Goal: Transaction & Acquisition: Purchase product/service

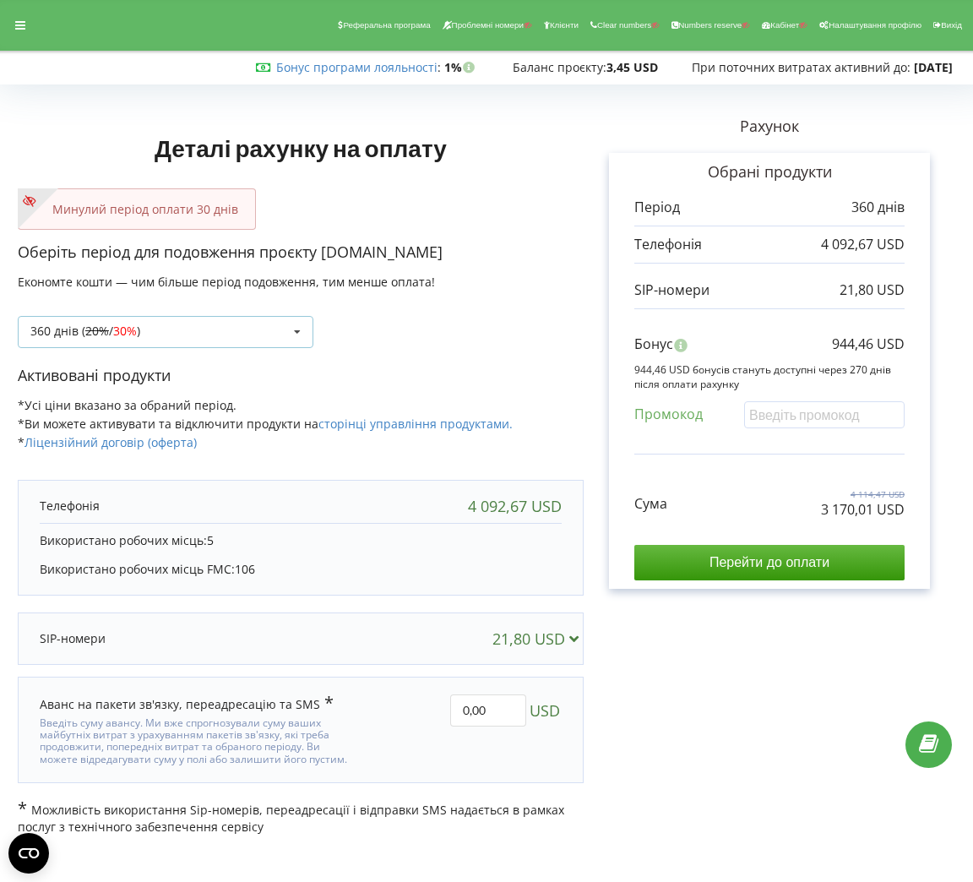
click at [257, 323] on div "360 днів ( 20% / 30% ) Поповнити баланс без подовження 20% / 30% 30% /" at bounding box center [166, 332] width 296 height 32
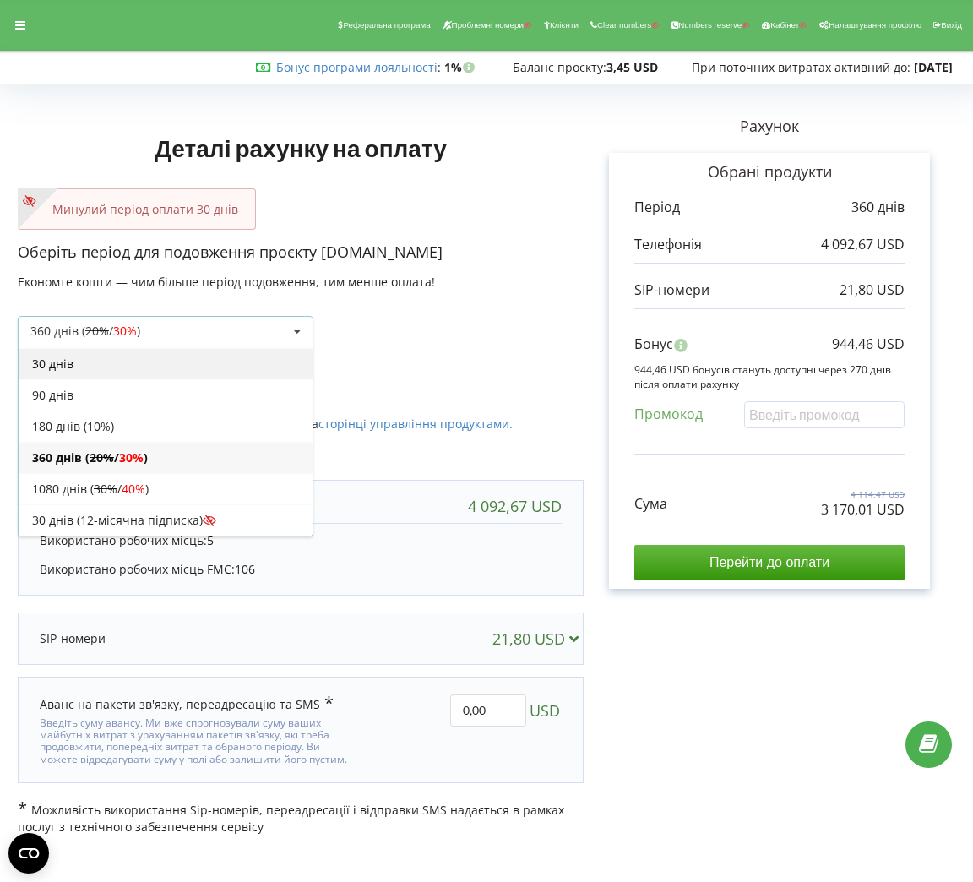
click at [118, 372] on div "30 днів" at bounding box center [166, 363] width 294 height 31
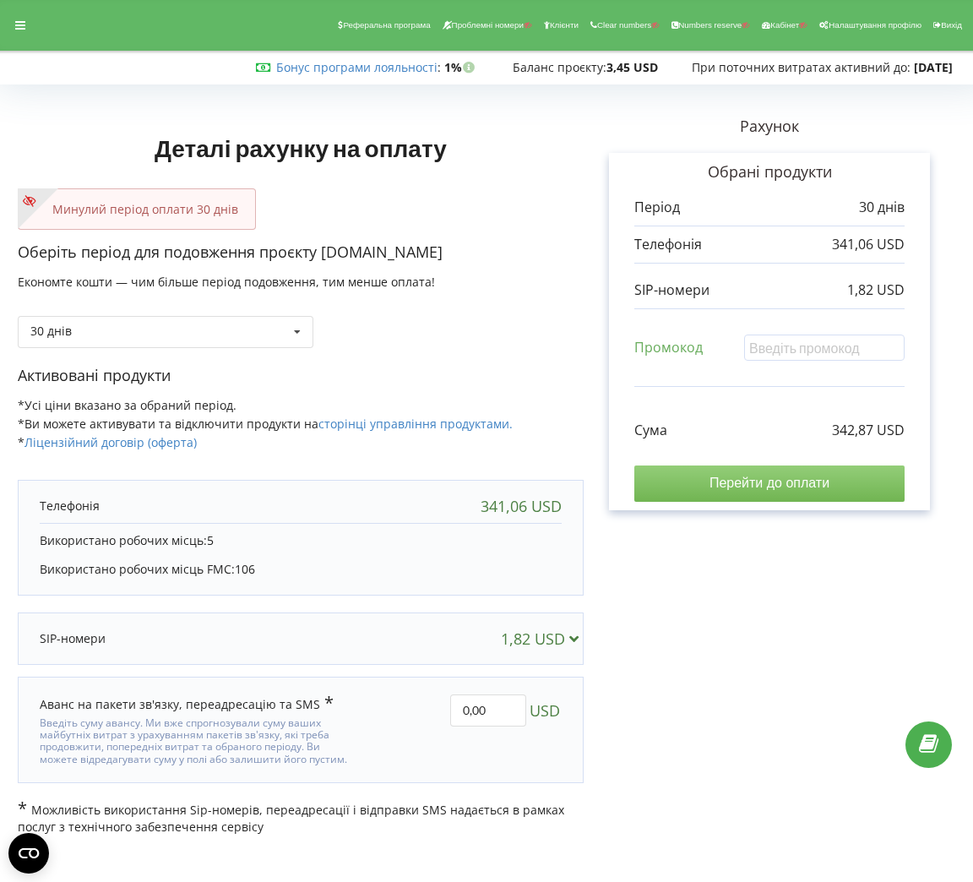
click at [713, 483] on input "Перейти до оплати" at bounding box center [769, 482] width 270 height 35
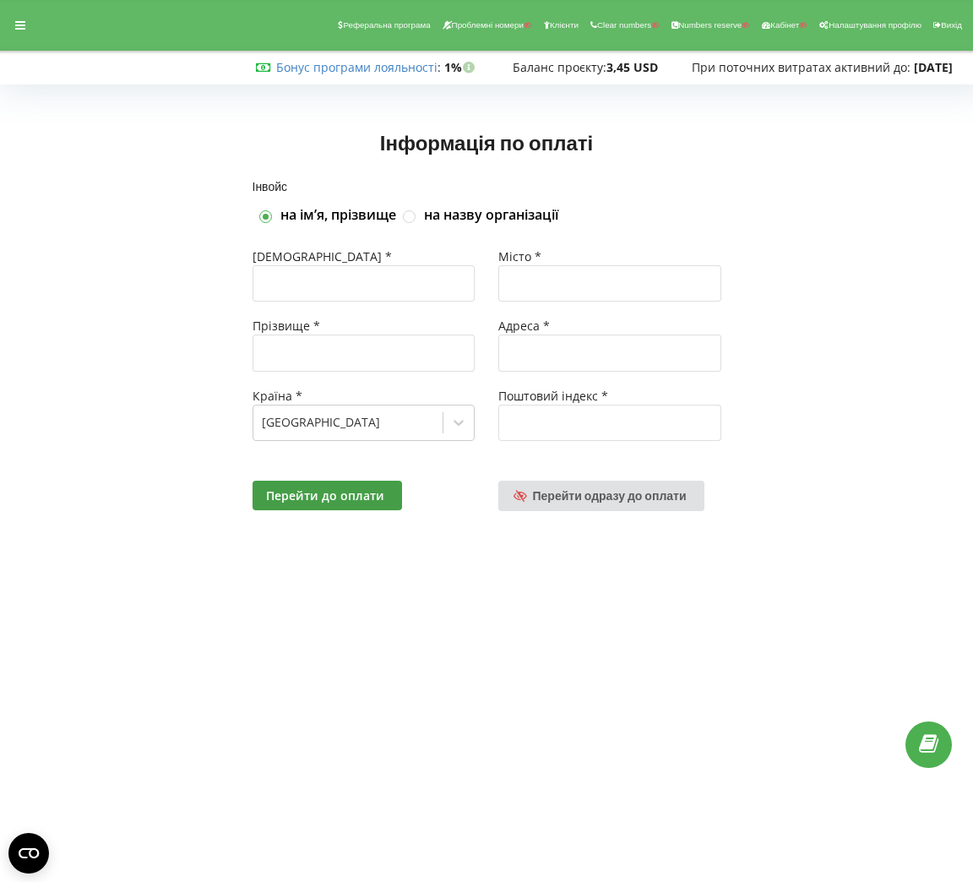
click at [611, 514] on div "Перейти до оплати Перейти одразу до оплати" at bounding box center [487, 496] width 492 height 54
click at [592, 509] on link "Перейти одразу до оплати" at bounding box center [601, 496] width 206 height 30
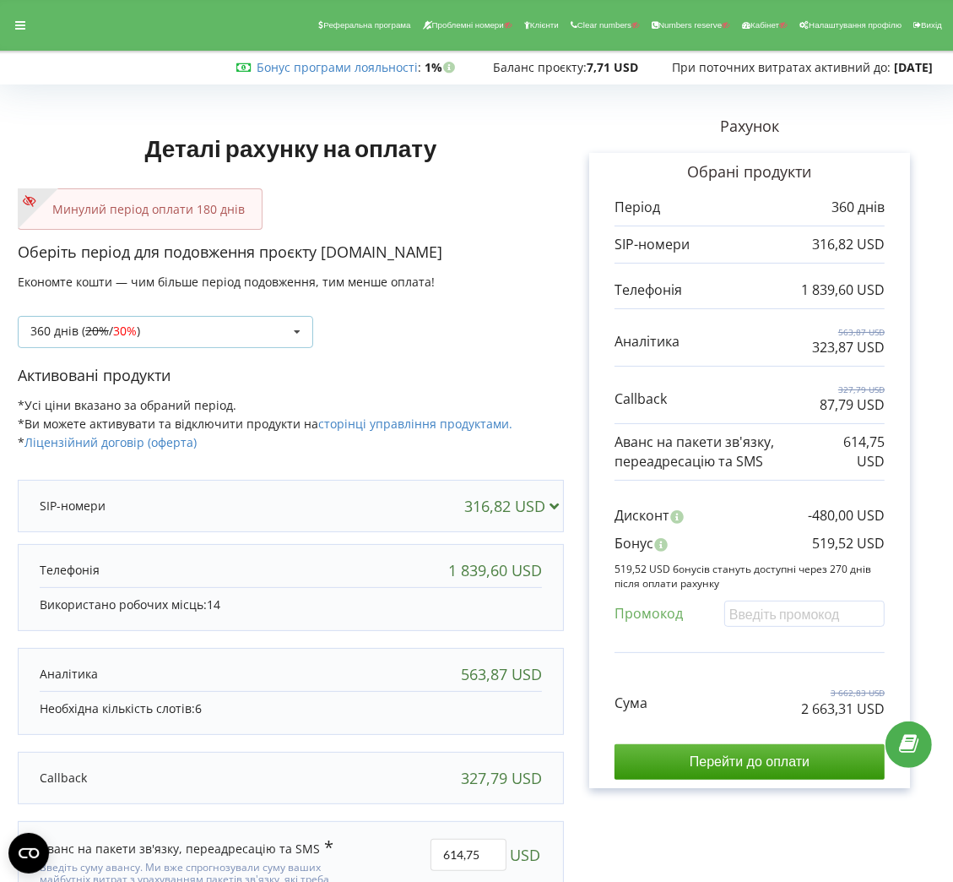
click at [244, 329] on div "360 днів ( 20% / 30% ) Поповнити баланс без подовження 20%" at bounding box center [166, 332] width 296 height 32
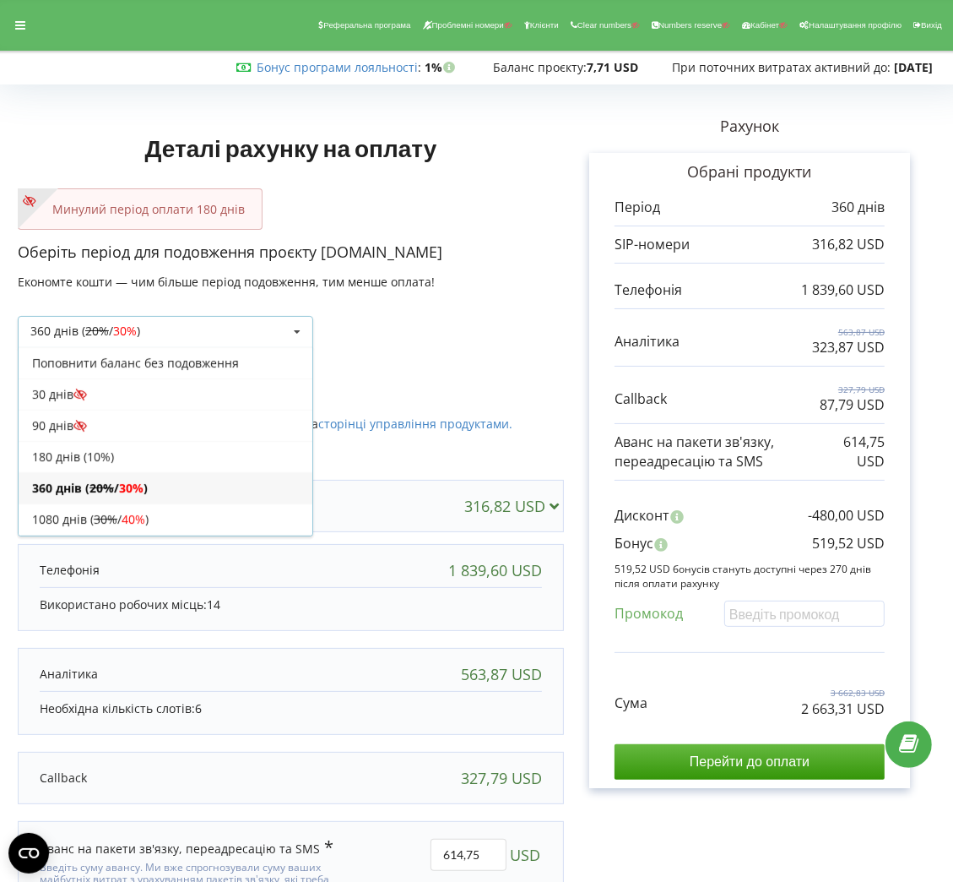
scroll to position [34, 0]
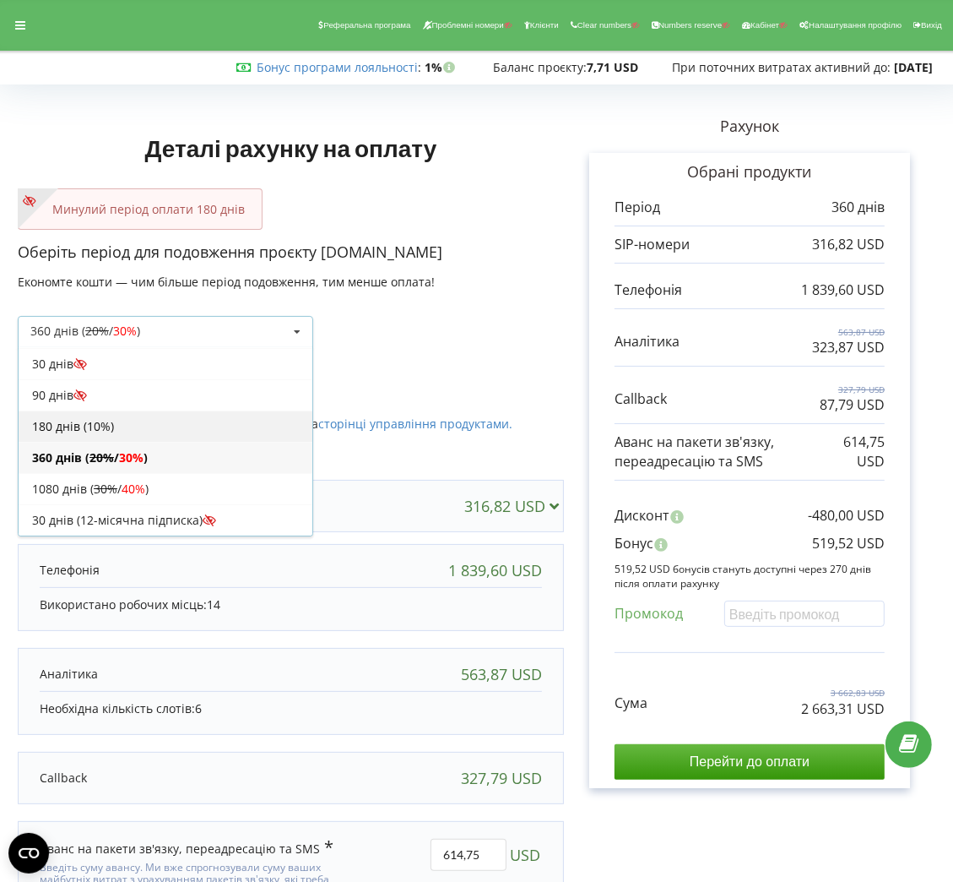
click at [153, 424] on div "180 днів (10%)" at bounding box center [166, 425] width 294 height 31
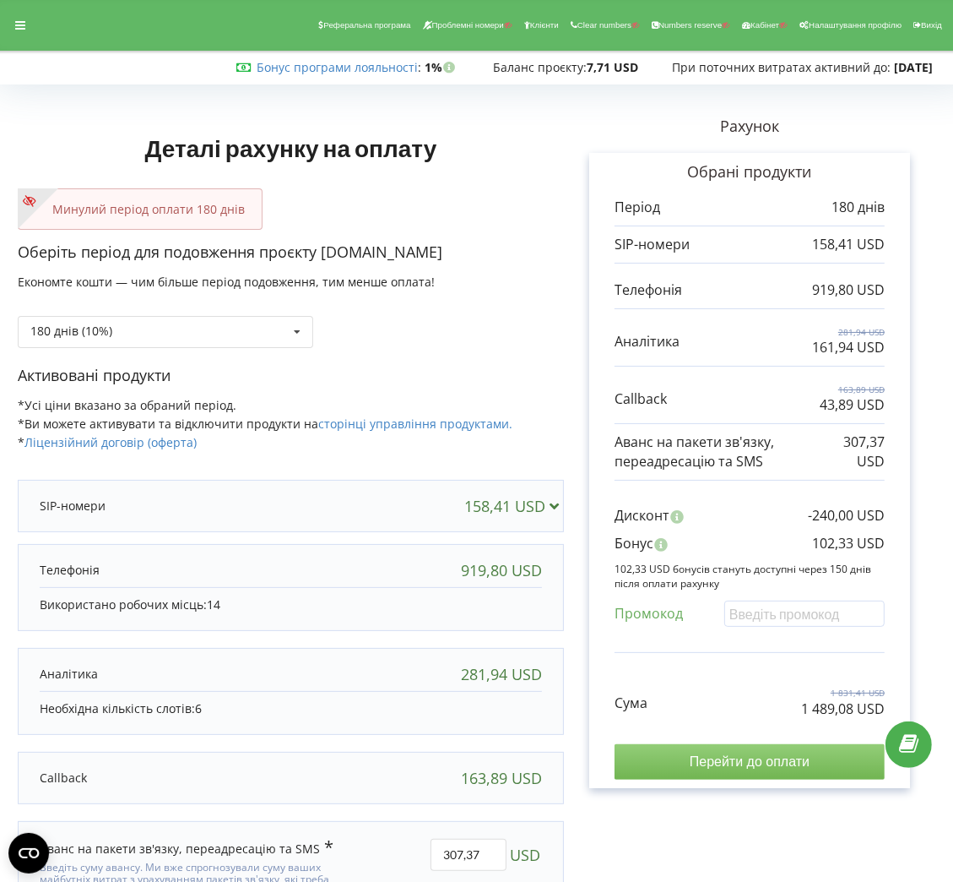
click at [706, 758] on input "Перейти до оплати" at bounding box center [750, 761] width 270 height 35
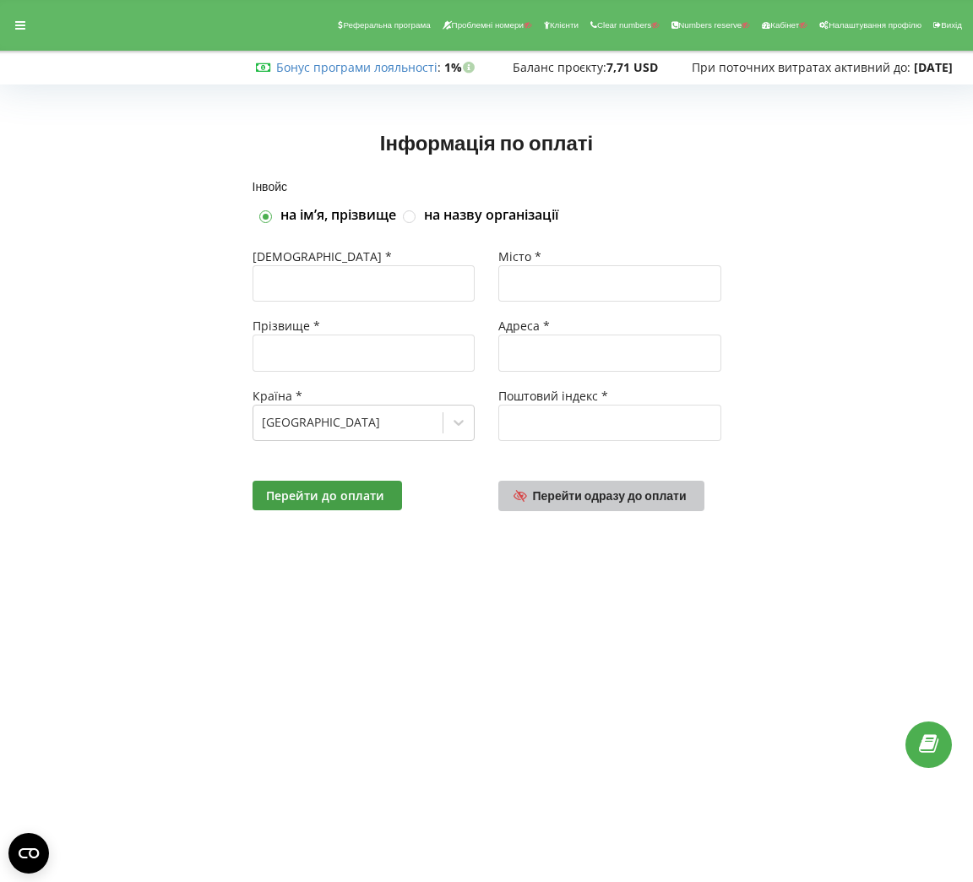
click at [569, 494] on span "Перейти одразу до оплати" at bounding box center [610, 495] width 154 height 14
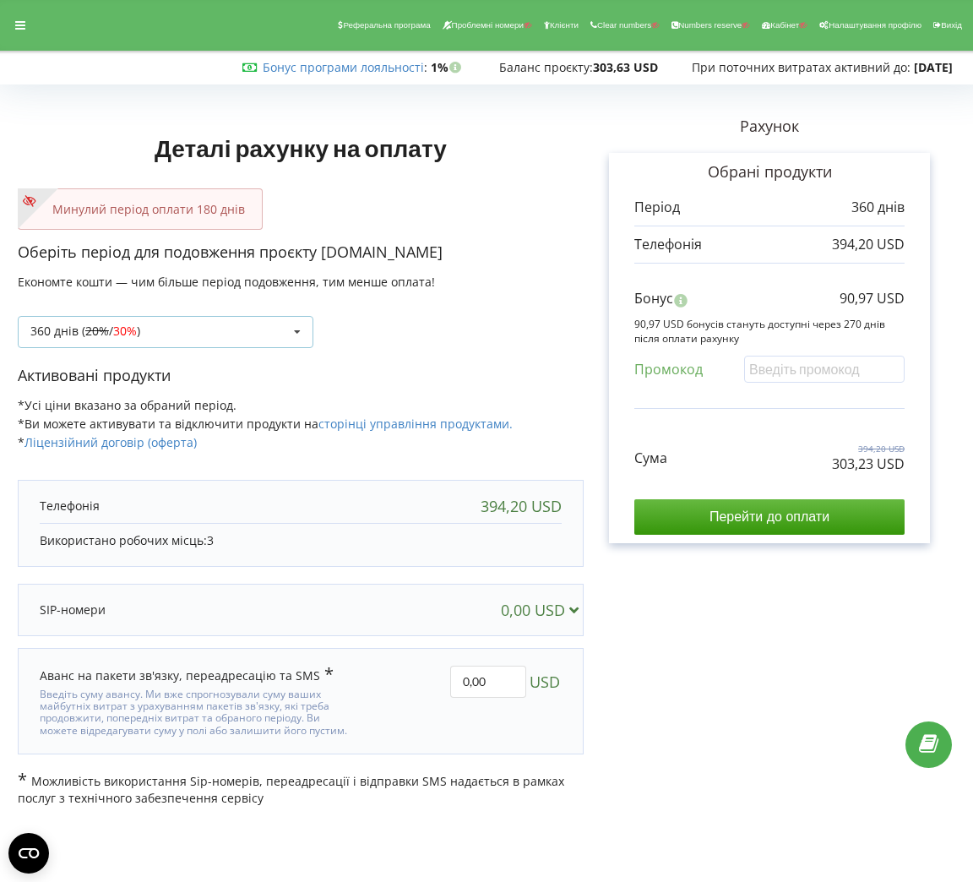
click at [174, 327] on div "360 днів ( 20% / 30% ) Поповнити баланс без подовження 20%" at bounding box center [166, 332] width 296 height 32
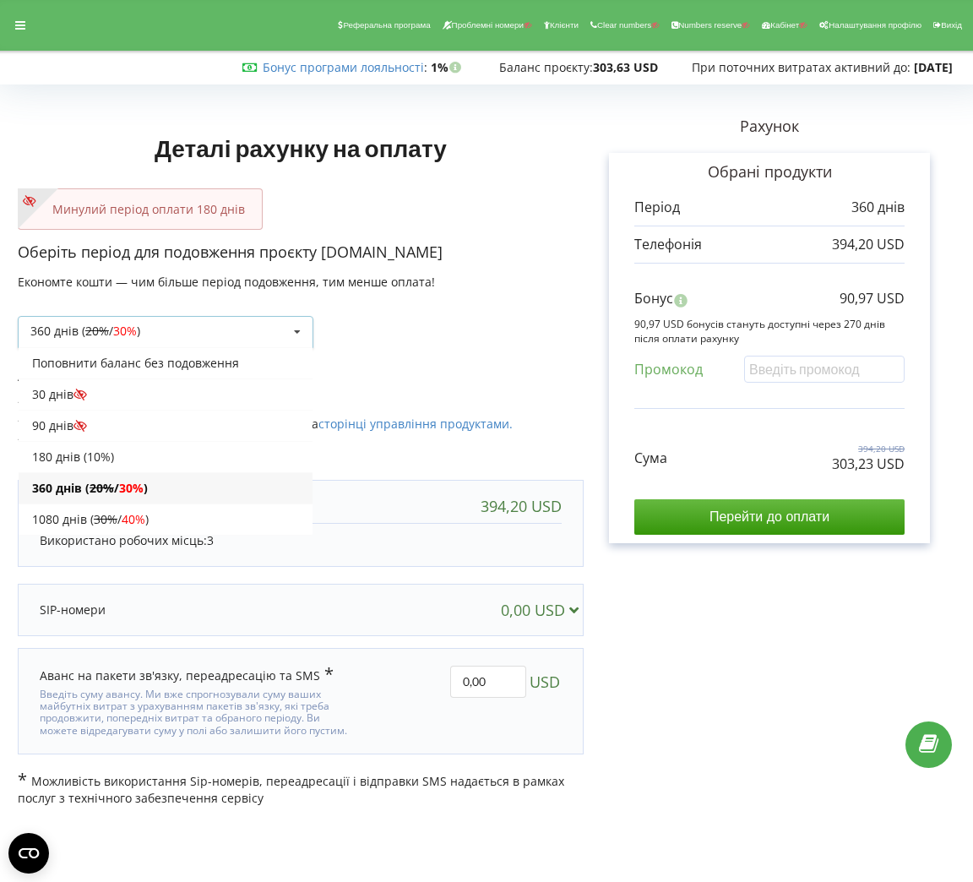
scroll to position [34, 0]
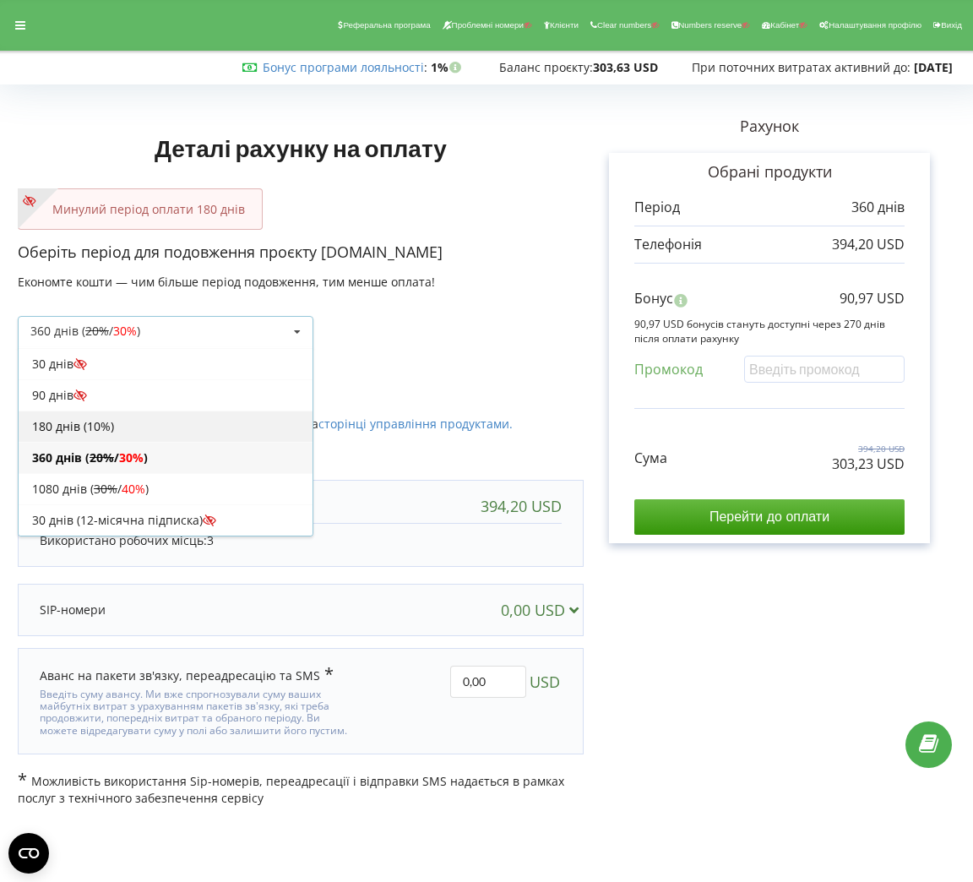
click at [148, 432] on div "180 днів (10%)" at bounding box center [166, 425] width 294 height 31
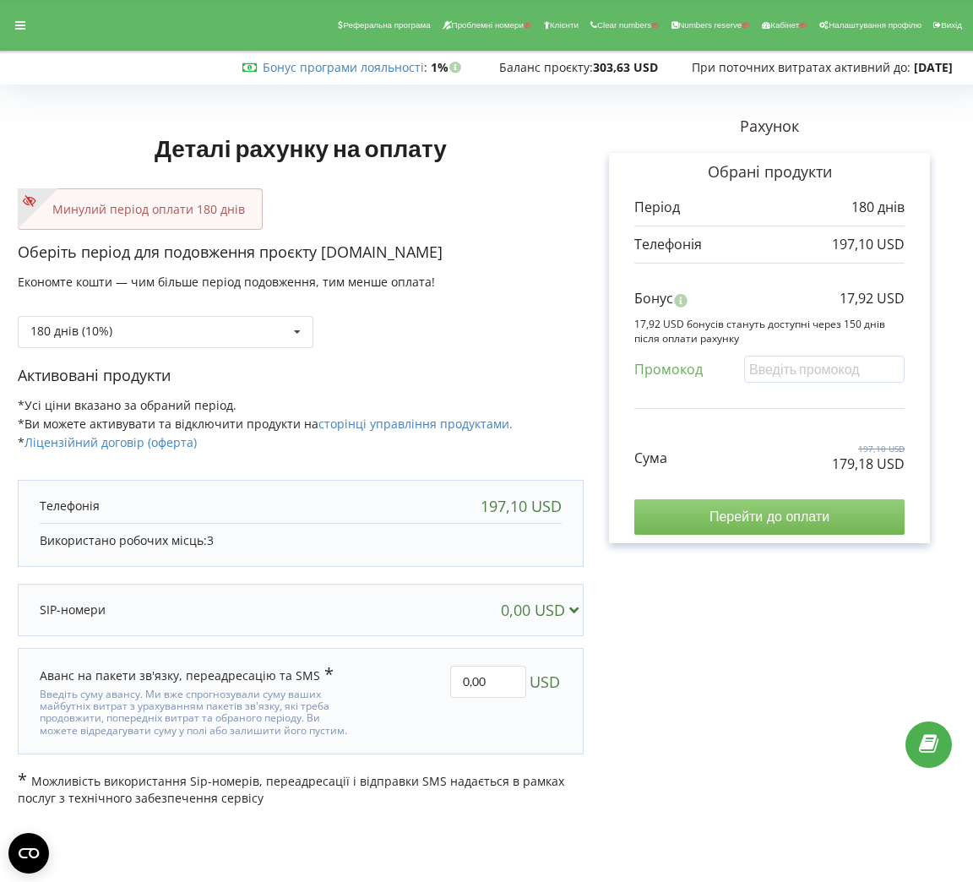
click at [715, 526] on input "Перейти до оплати" at bounding box center [769, 516] width 270 height 35
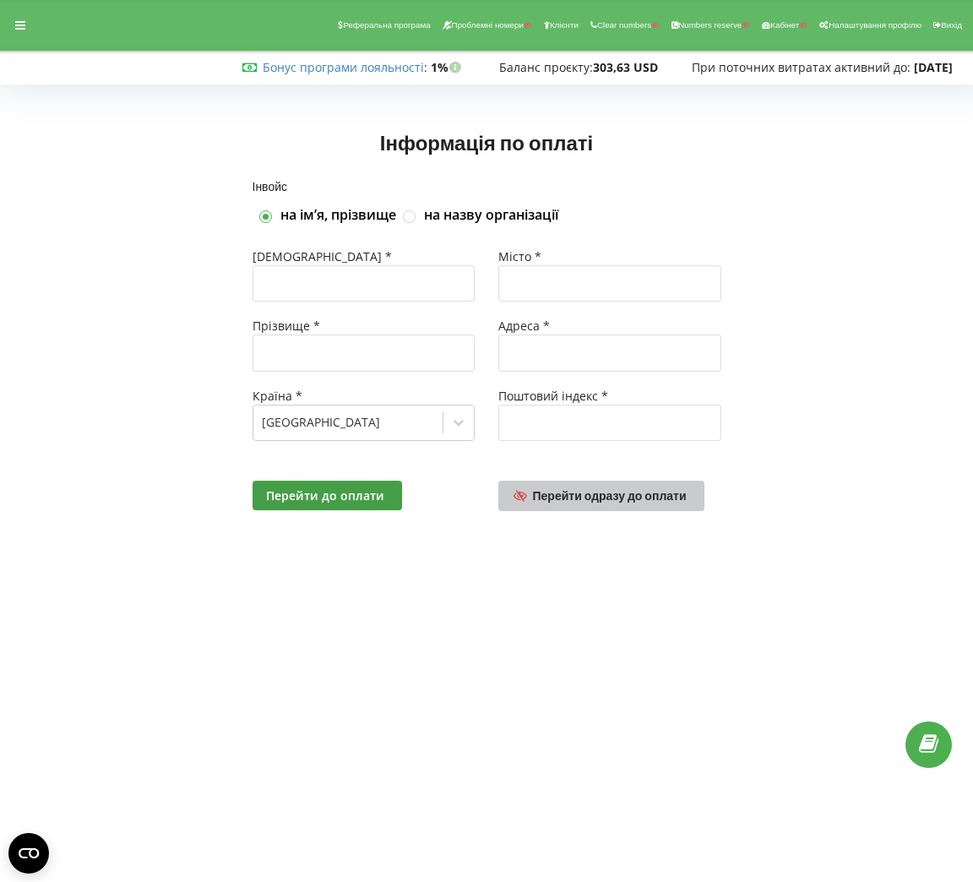
click at [665, 499] on span "Перейти одразу до оплати" at bounding box center [610, 495] width 154 height 14
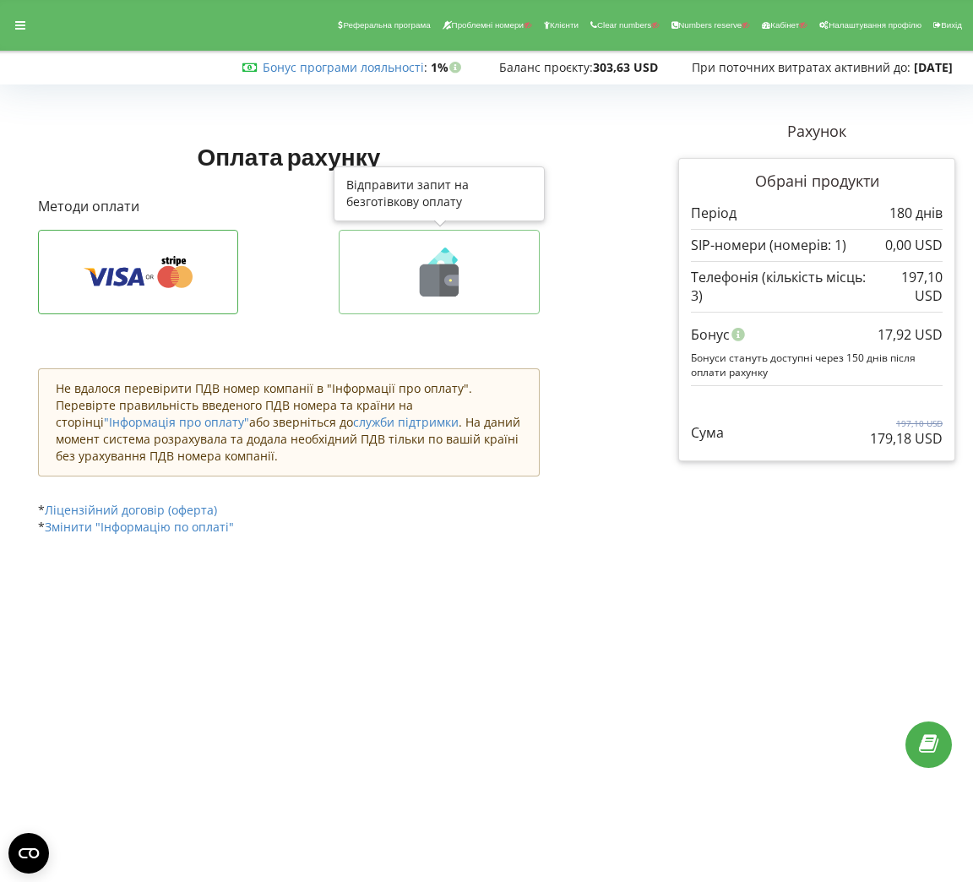
click at [470, 278] on icon at bounding box center [439, 271] width 166 height 49
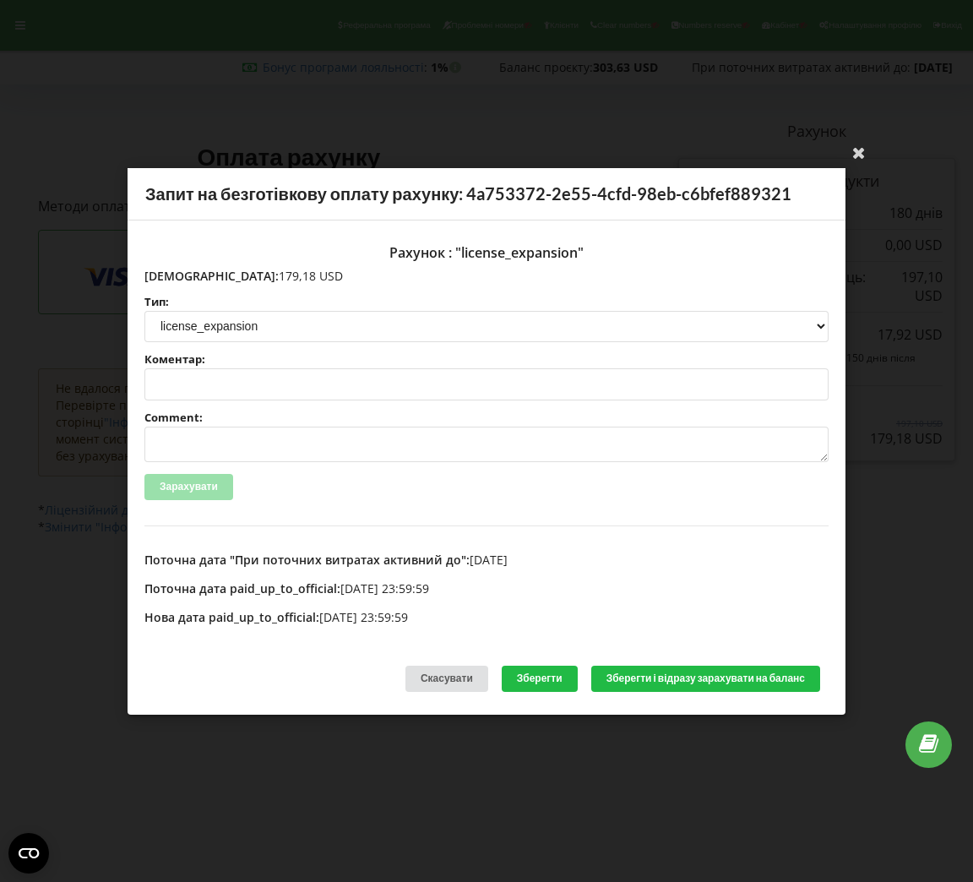
drag, startPoint x: 250, startPoint y: 273, endPoint x: 185, endPoint y: 277, distance: 65.2
click at [185, 277] on p "Сума: 179,18 USD" at bounding box center [486, 275] width 684 height 17
drag, startPoint x: 177, startPoint y: 273, endPoint x: 286, endPoint y: 278, distance: 109.9
click at [286, 278] on p "Сума: 179,18 USD" at bounding box center [486, 275] width 684 height 17
copy p "179,18 USD"
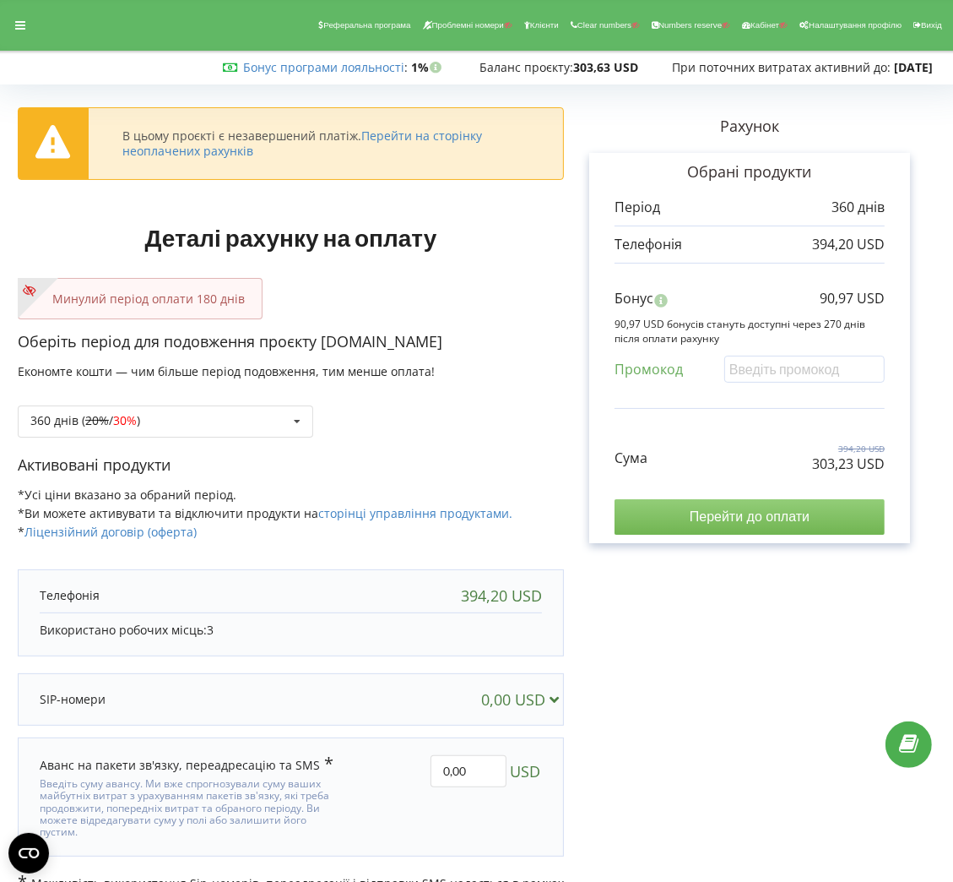
click at [710, 520] on input "Перейти до оплати" at bounding box center [750, 516] width 270 height 35
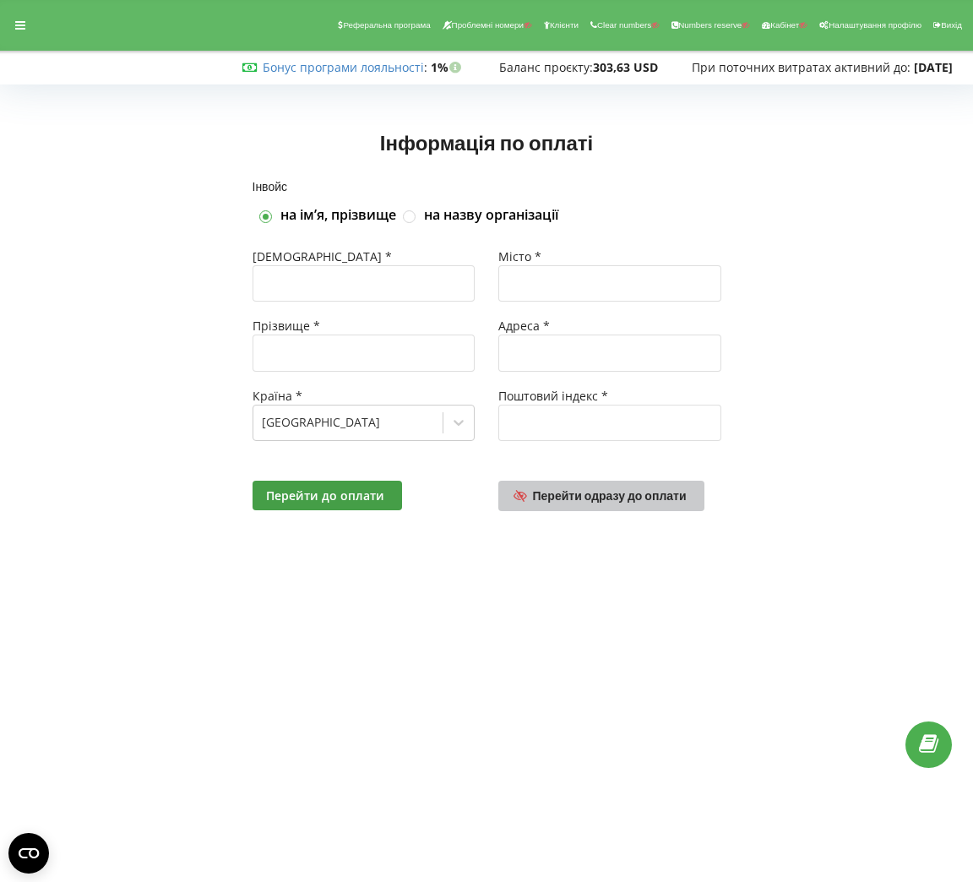
click at [663, 507] on link "Перейти одразу до оплати" at bounding box center [601, 496] width 206 height 30
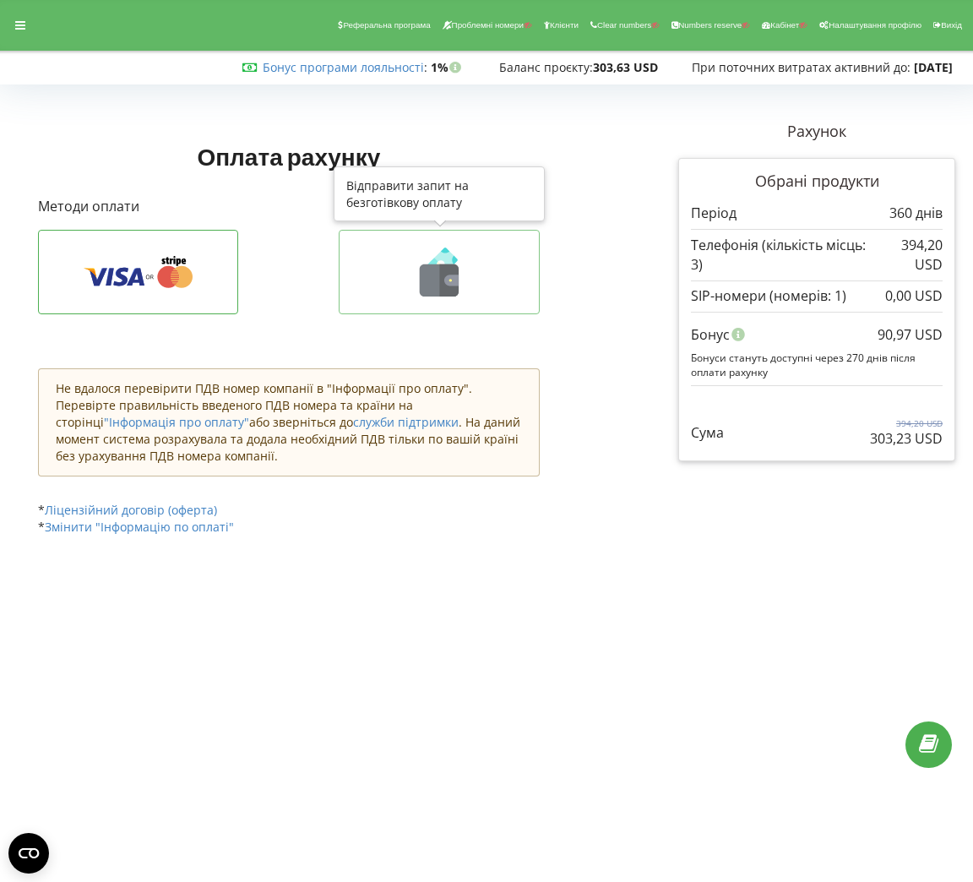
click at [421, 273] on icon at bounding box center [439, 280] width 39 height 32
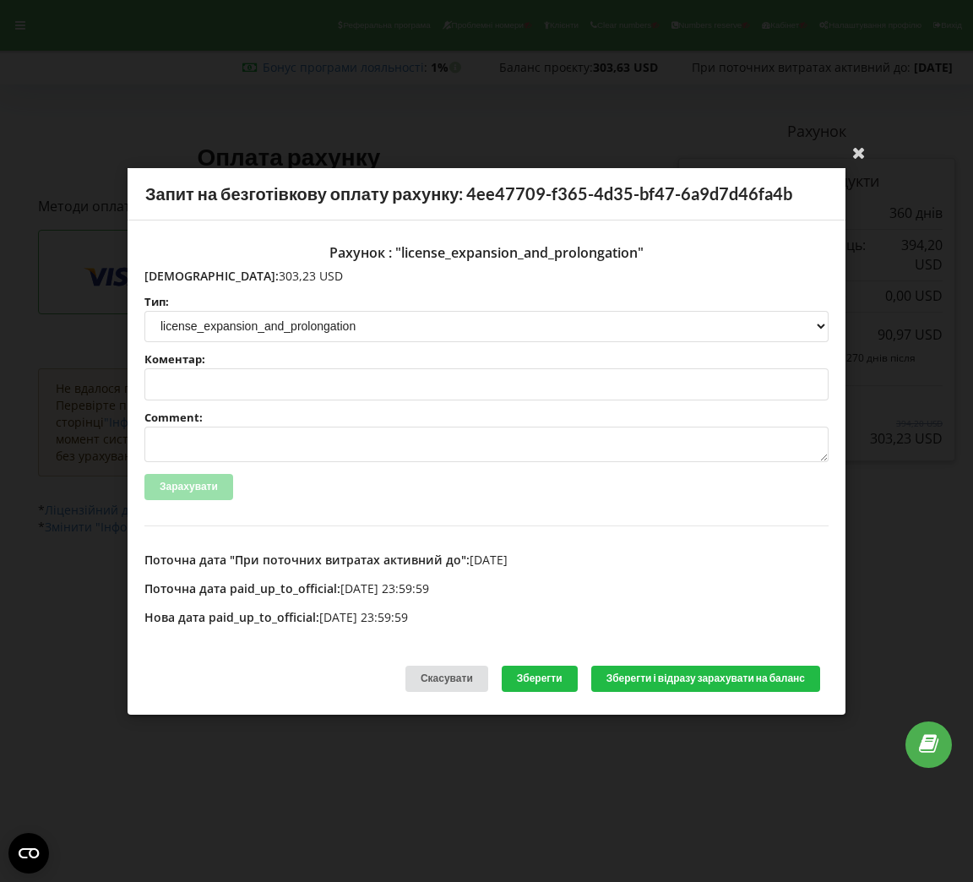
drag, startPoint x: 249, startPoint y: 270, endPoint x: 179, endPoint y: 273, distance: 70.1
click at [179, 273] on p "Сума: 303,23 USD" at bounding box center [486, 275] width 684 height 17
copy p "303,23 USD"
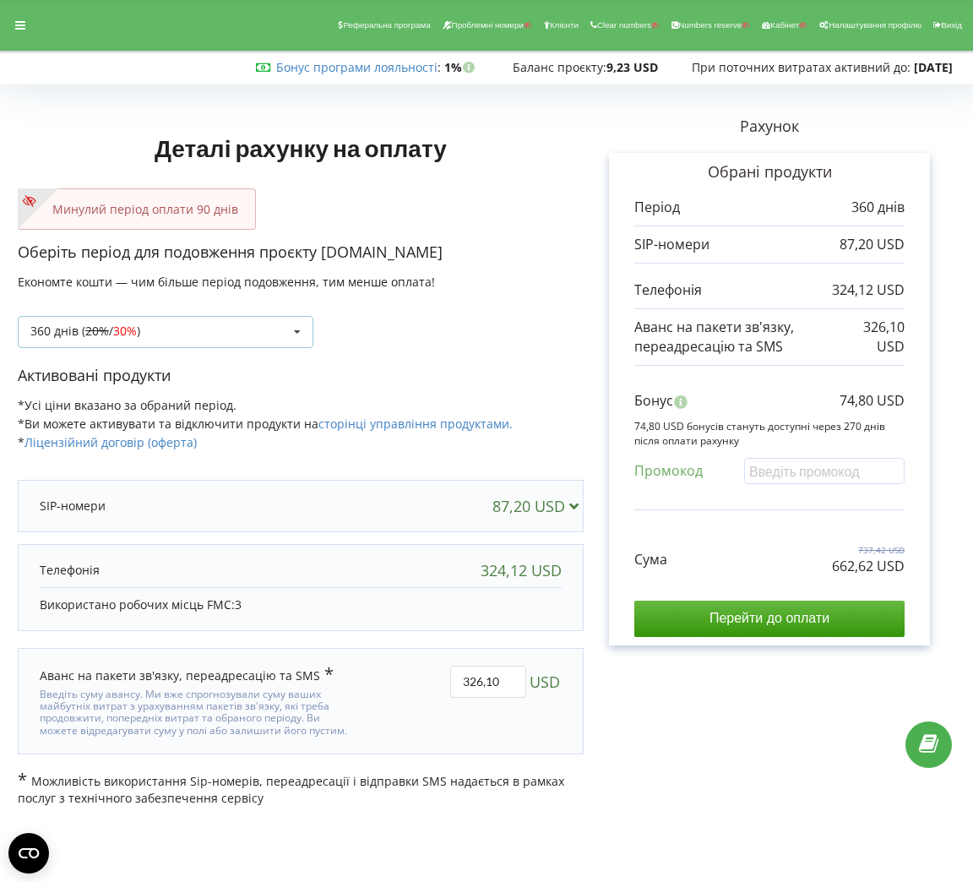
click at [166, 324] on div "360 днів ( 20% / 30% ) Поповнити баланс без подовження 20% / 30% 30% / 40%" at bounding box center [166, 332] width 296 height 32
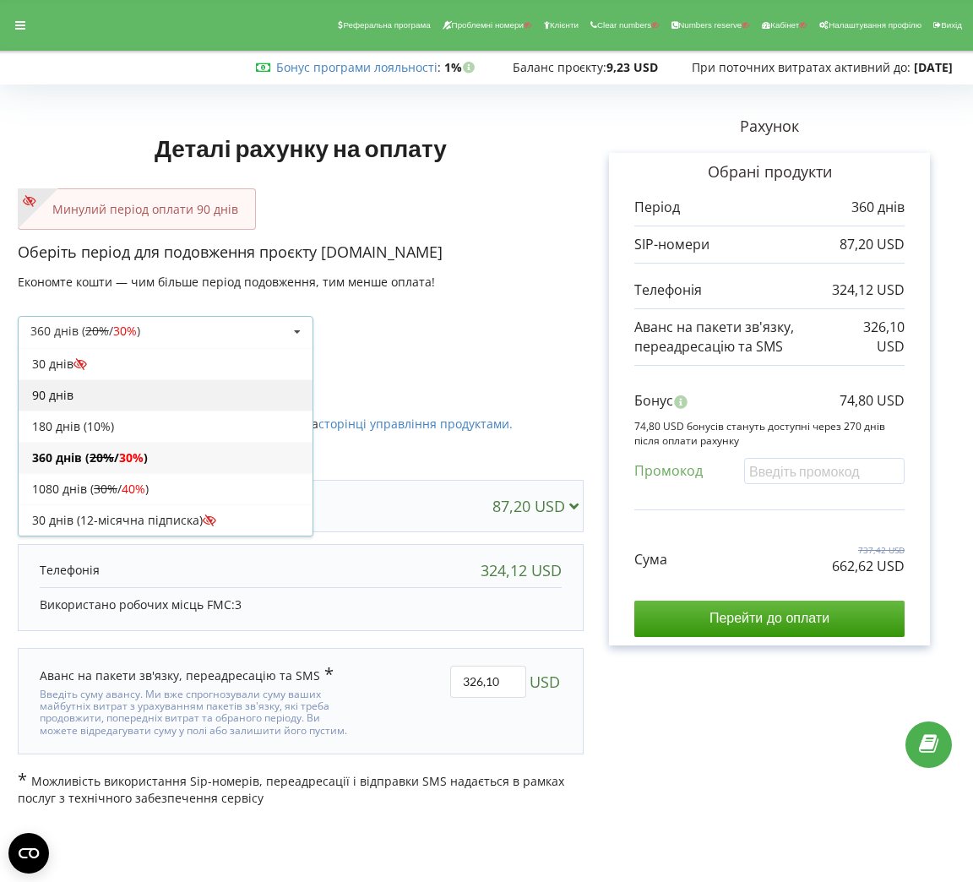
click at [109, 392] on div "90 днів" at bounding box center [166, 394] width 294 height 31
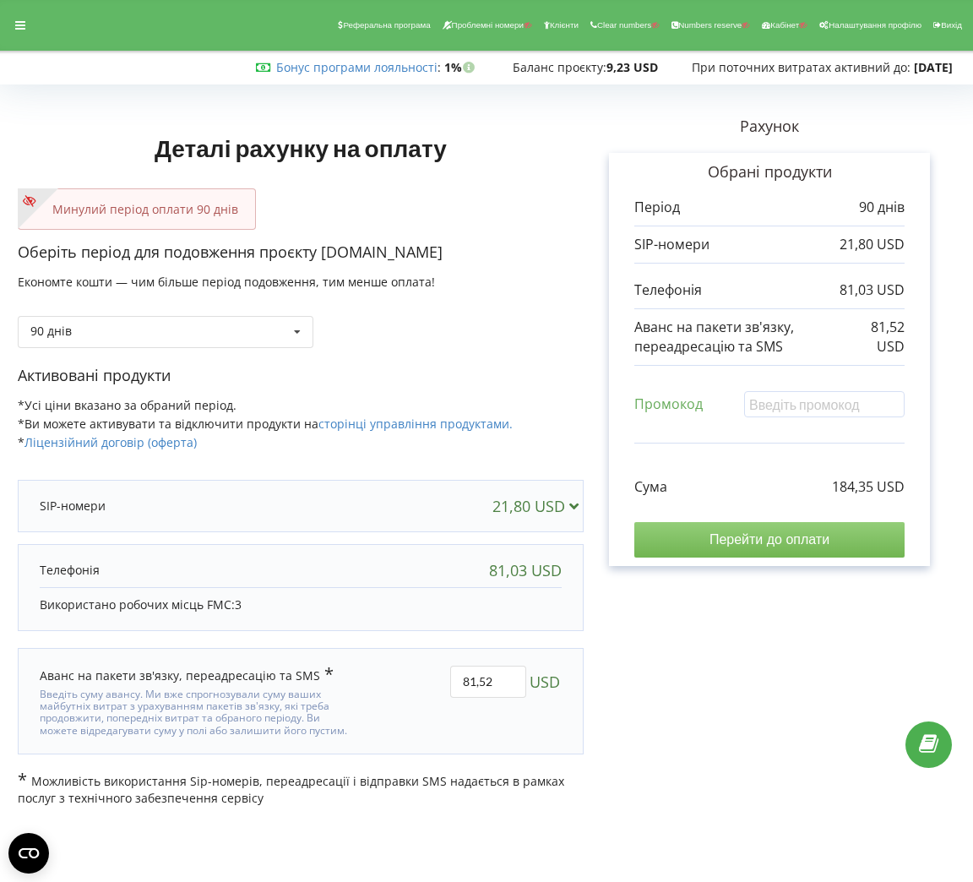
click at [868, 549] on input "Перейти до оплати" at bounding box center [769, 539] width 270 height 35
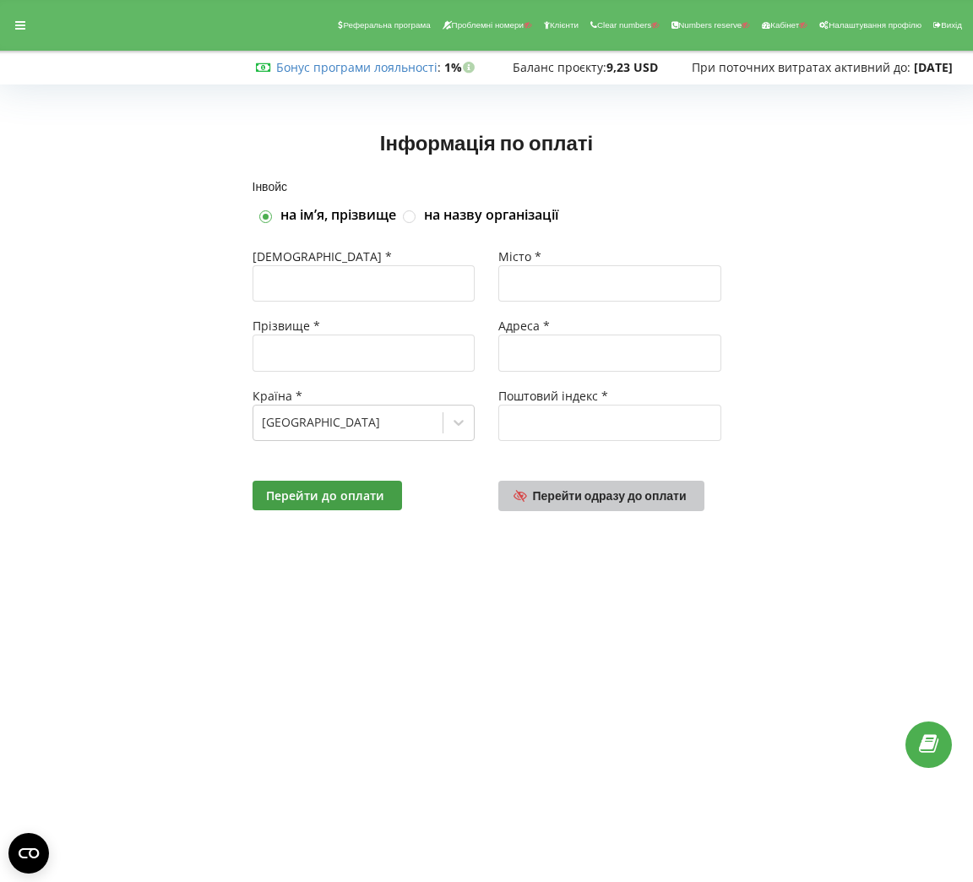
click at [630, 495] on span "Перейти одразу до оплати" at bounding box center [610, 495] width 154 height 14
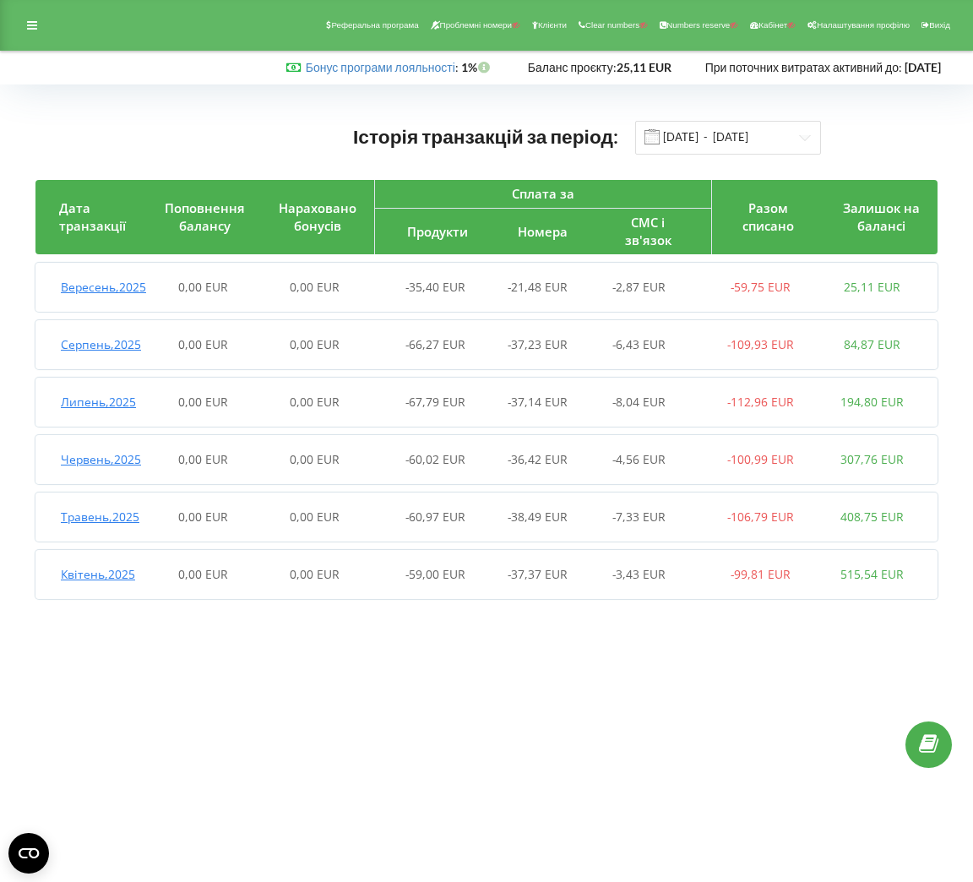
click at [72, 352] on span "Серпень , 2025" at bounding box center [101, 344] width 80 height 16
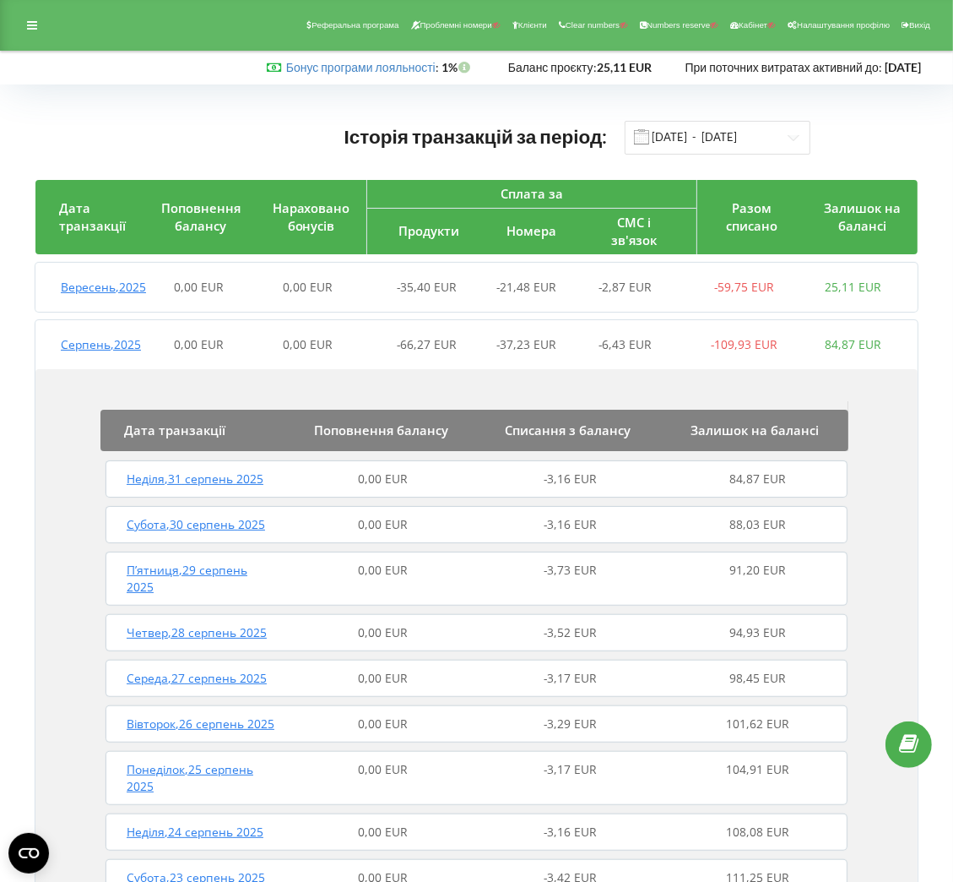
click at [102, 284] on span "Вересень , 2025" at bounding box center [103, 287] width 85 height 16
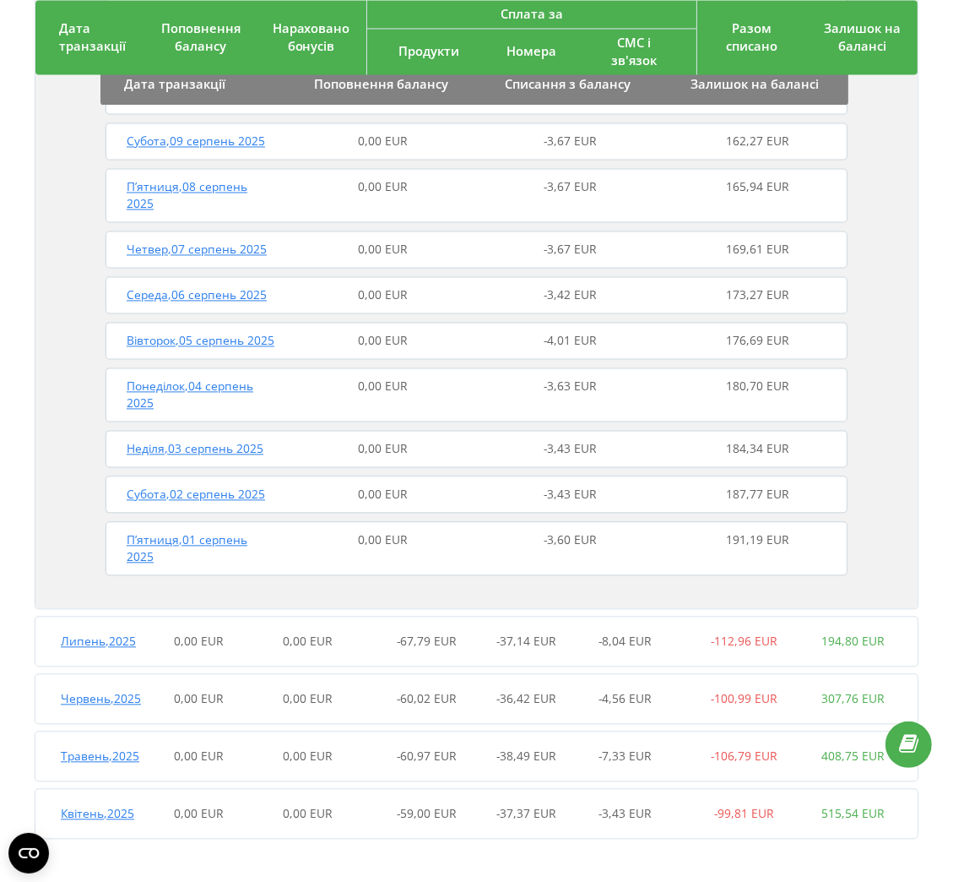
scroll to position [2545, 0]
click at [307, 642] on span "0,00 EUR" at bounding box center [308, 641] width 50 height 16
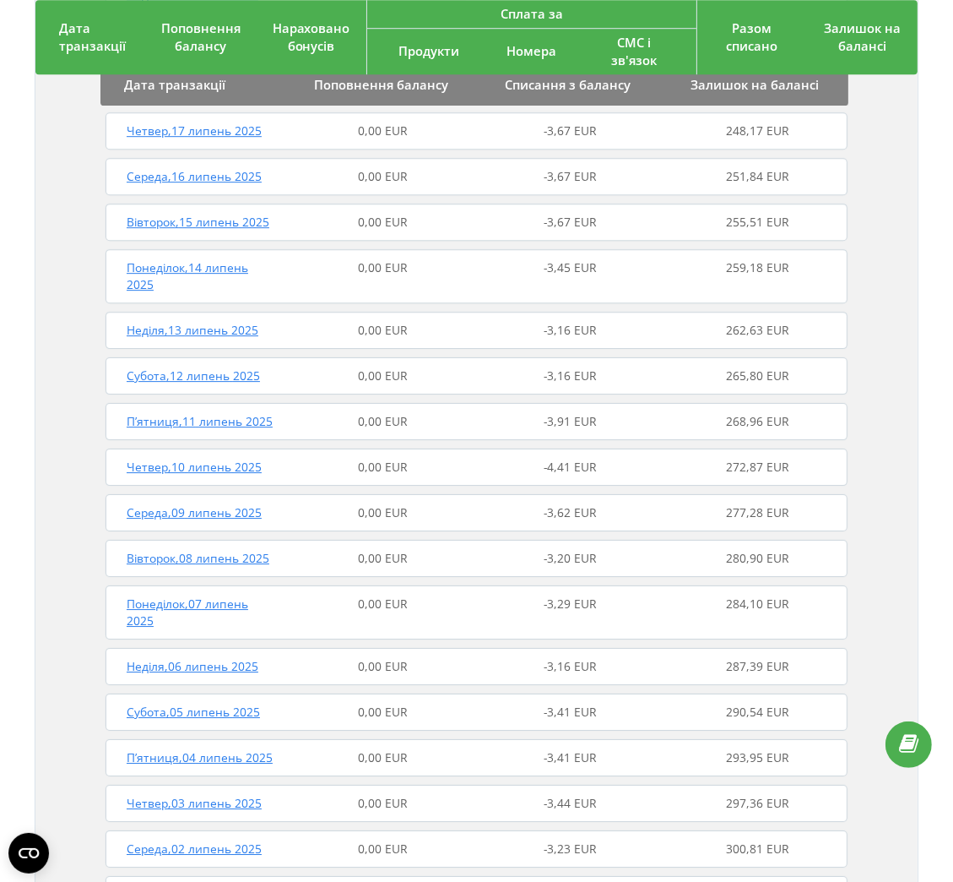
scroll to position [4212, 0]
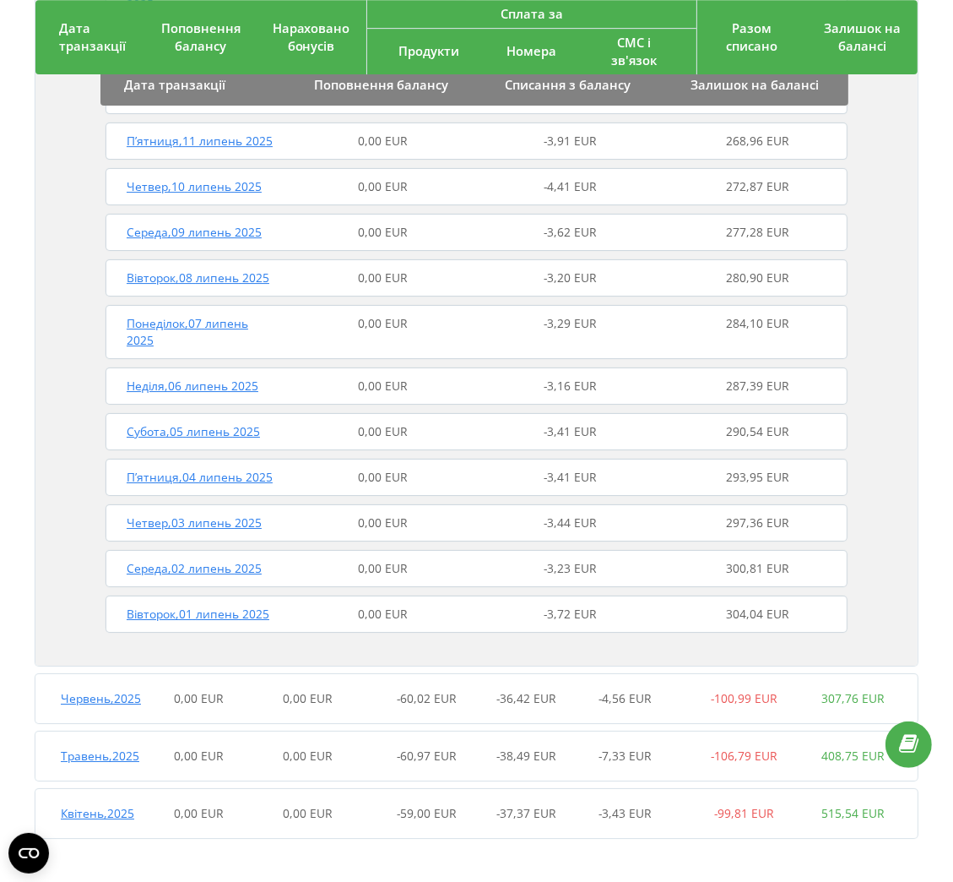
click at [503, 678] on div "Червень , 2025 0,00 EUR 0,00 EUR -60,02 EUR -36,42 EUR -4,56 EUR -100,99 EUR 30…" at bounding box center [471, 698] width 872 height 41
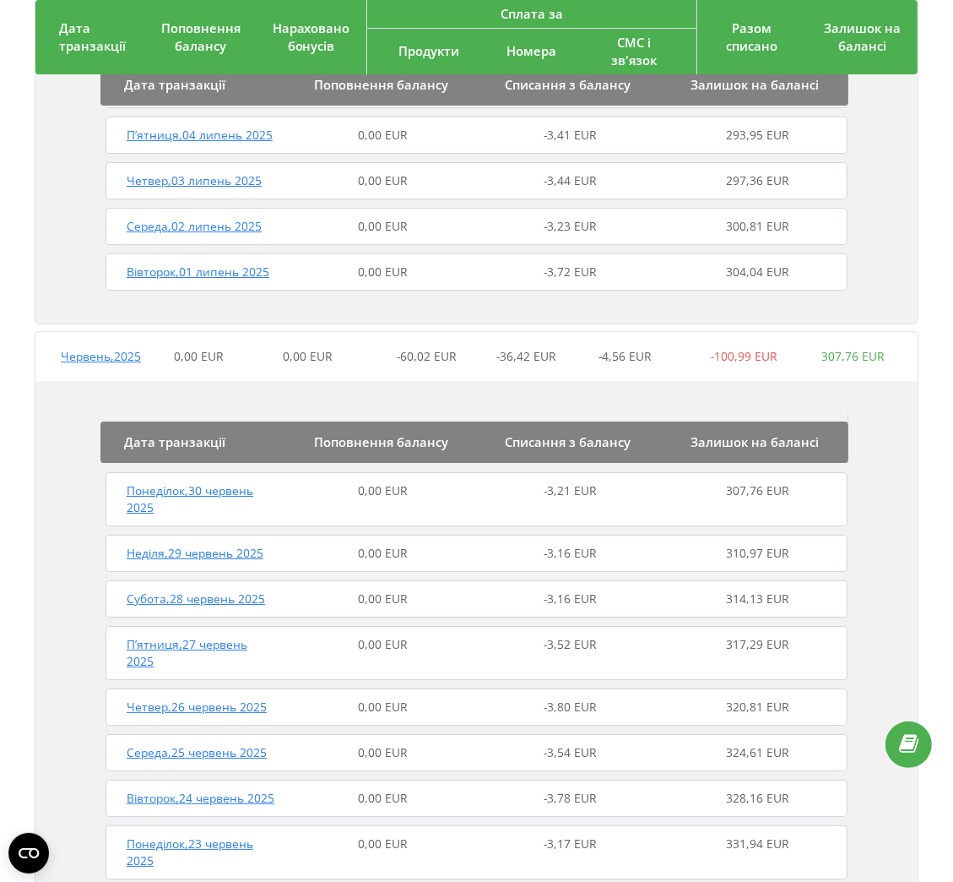
scroll to position [5915, 0]
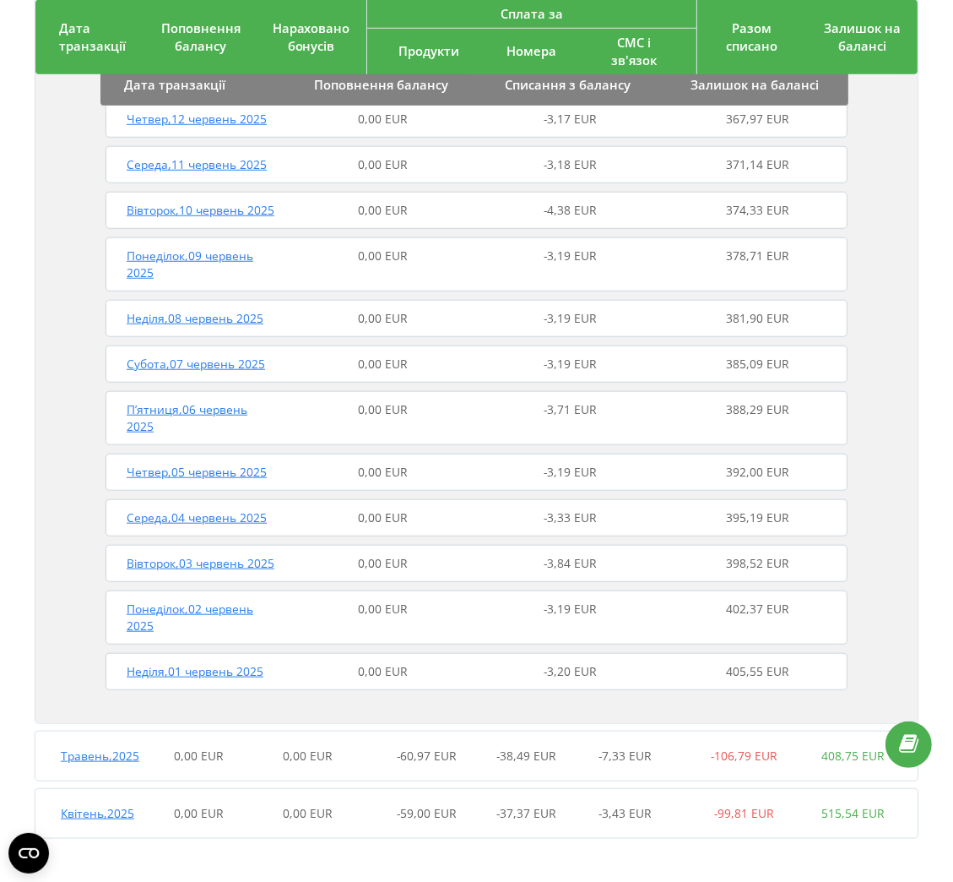
click at [88, 811] on div "Квітень , 2025" at bounding box center [89, 813] width 109 height 17
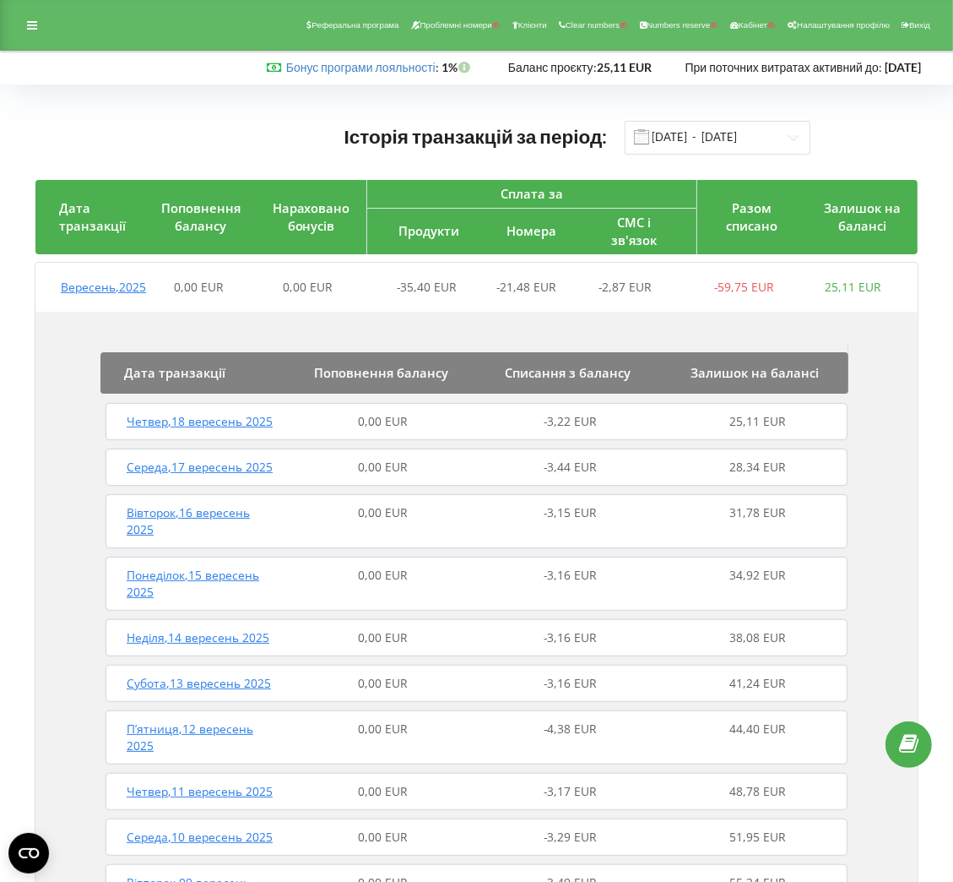
scroll to position [1, 0]
